Goal: Find specific page/section: Find specific page/section

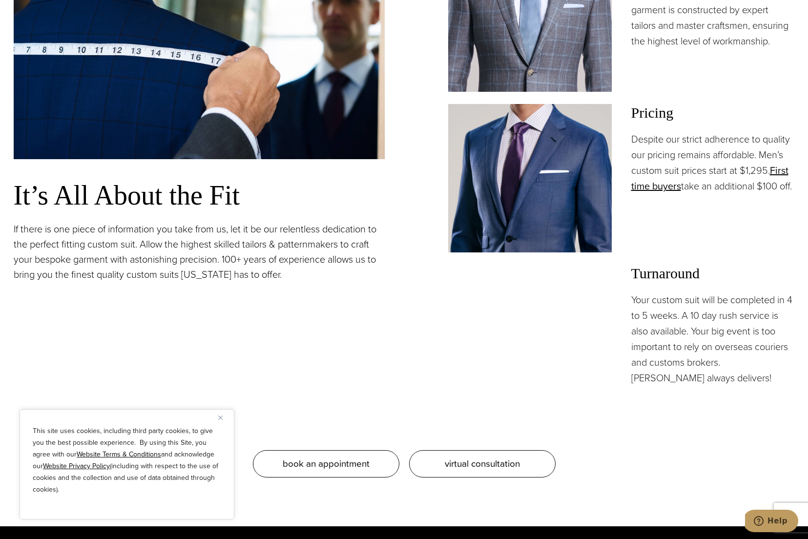
scroll to position [973, 0]
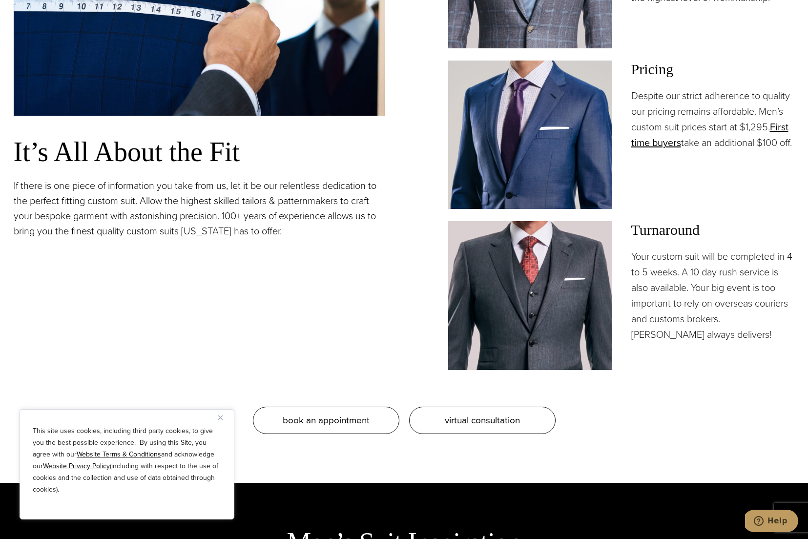
click at [220, 419] on button "Close" at bounding box center [224, 418] width 12 height 12
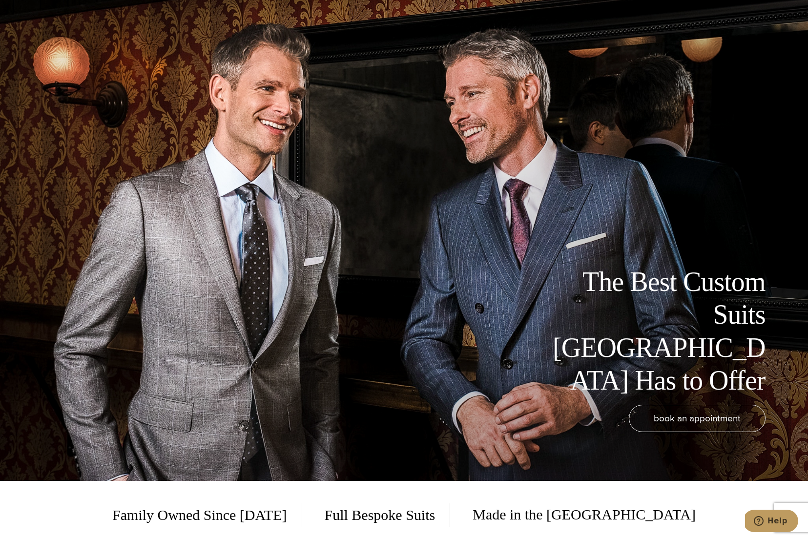
scroll to position [0, 0]
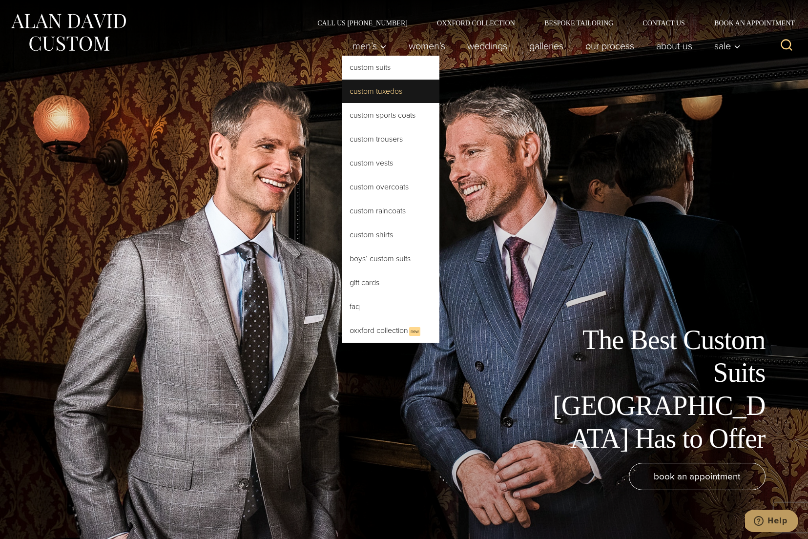
click at [376, 96] on link "Custom Tuxedos" at bounding box center [391, 91] width 98 height 23
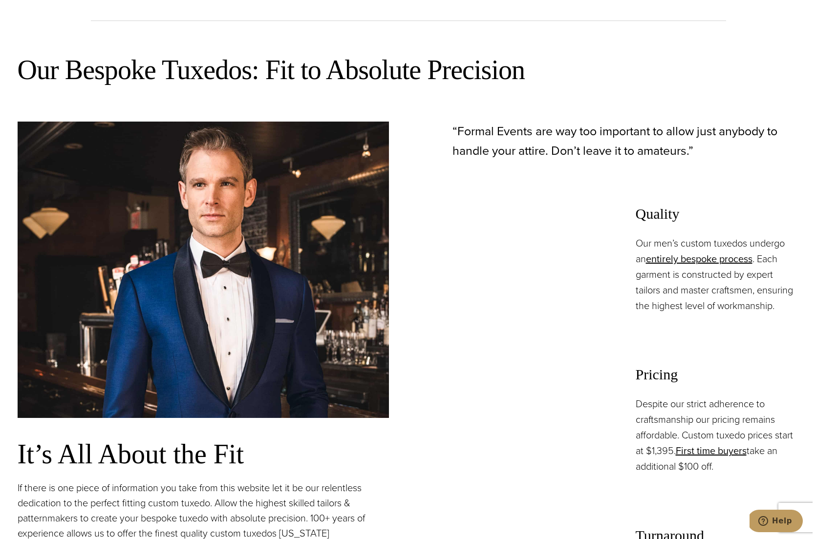
scroll to position [340, 0]
